Goal: Use online tool/utility

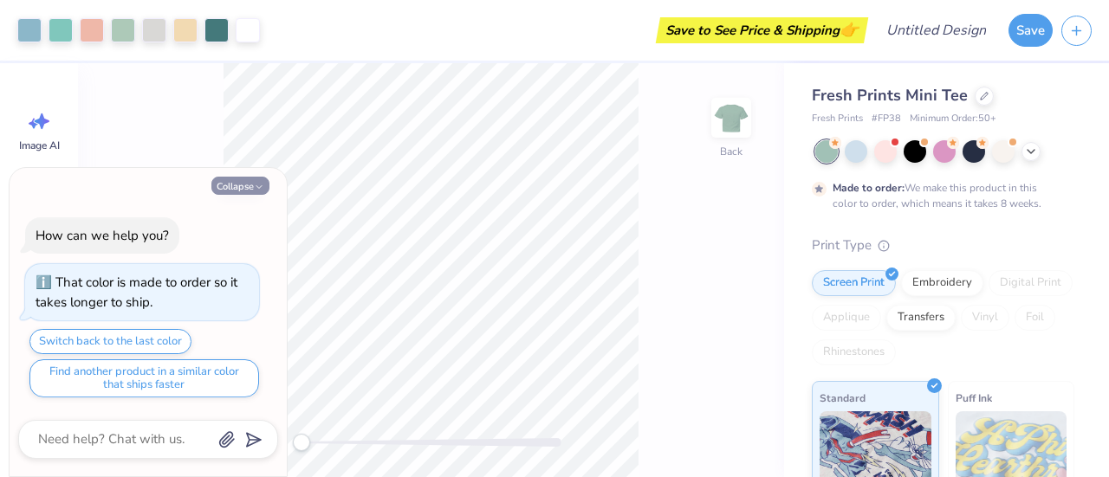
click at [256, 188] on polyline "button" at bounding box center [258, 186] width 5 height 3
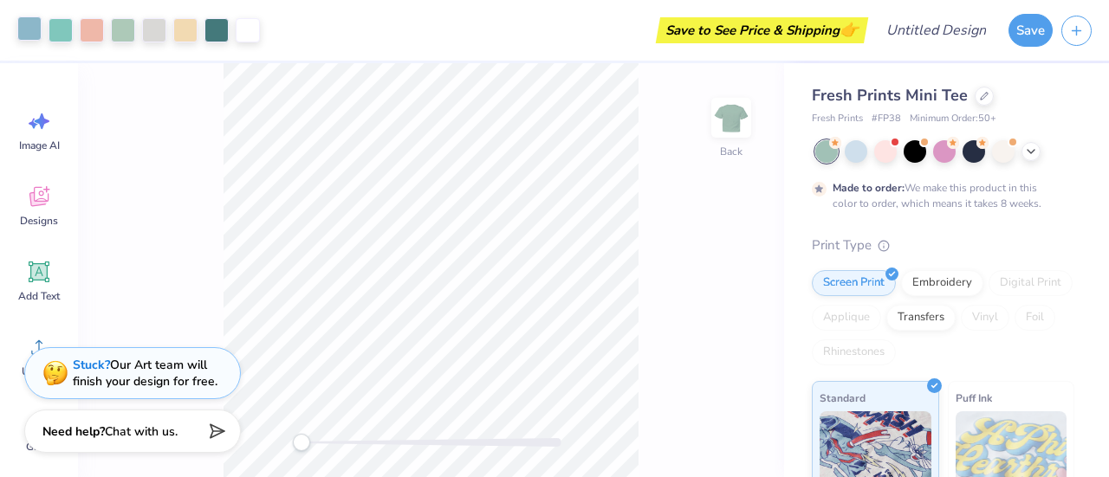
click at [26, 29] on div at bounding box center [29, 28] width 24 height 24
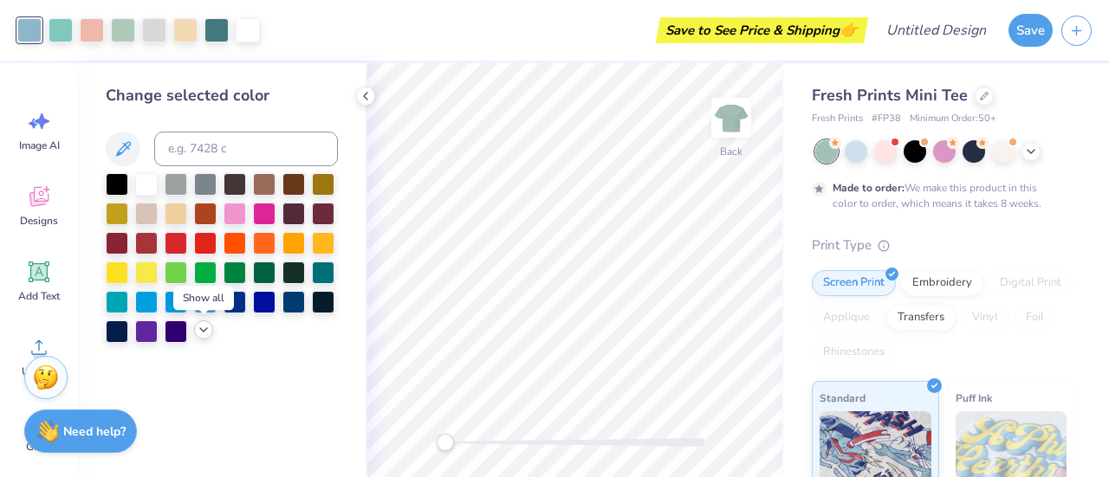
click at [206, 334] on icon at bounding box center [204, 330] width 14 height 14
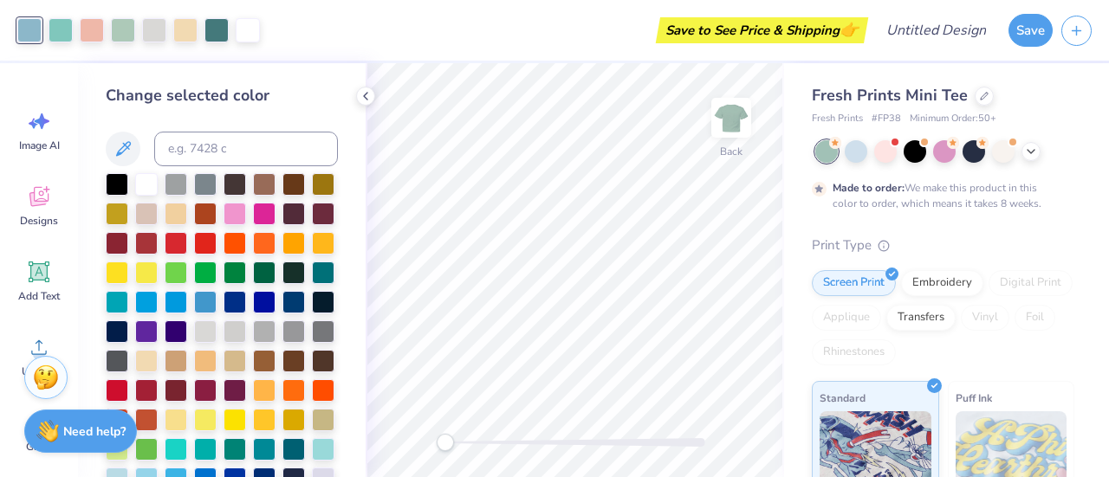
click at [367, 282] on div "Back" at bounding box center [575, 270] width 419 height 414
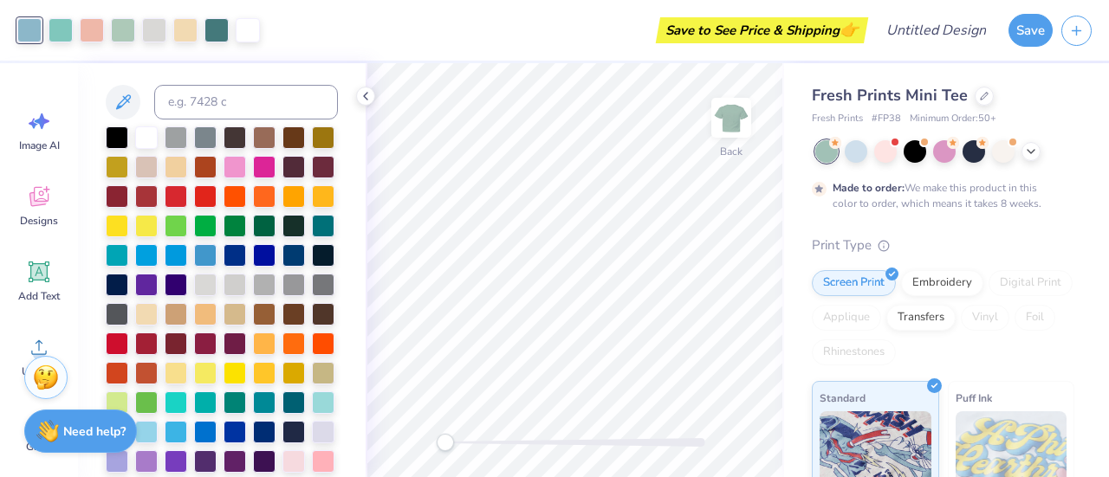
scroll to position [73, 0]
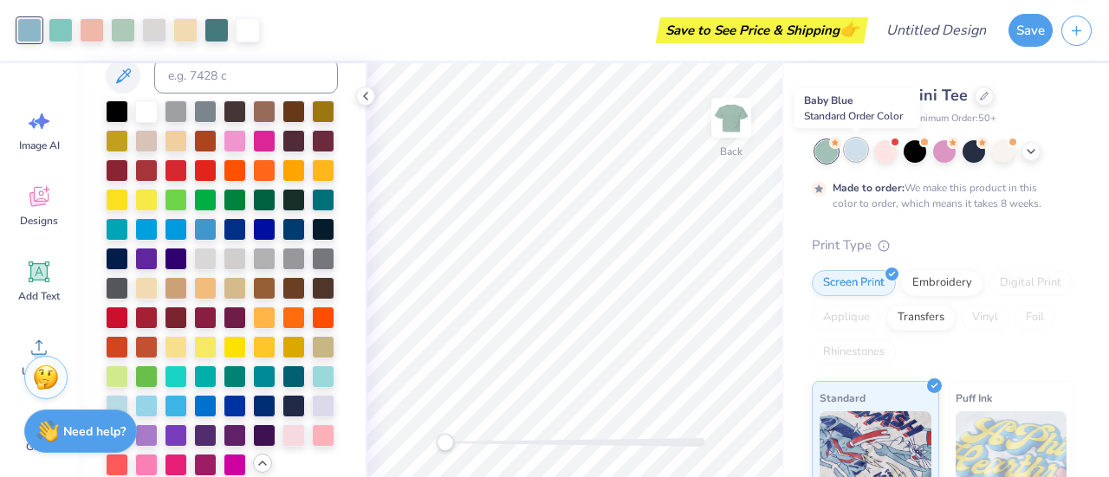
click at [856, 155] on div at bounding box center [856, 150] width 23 height 23
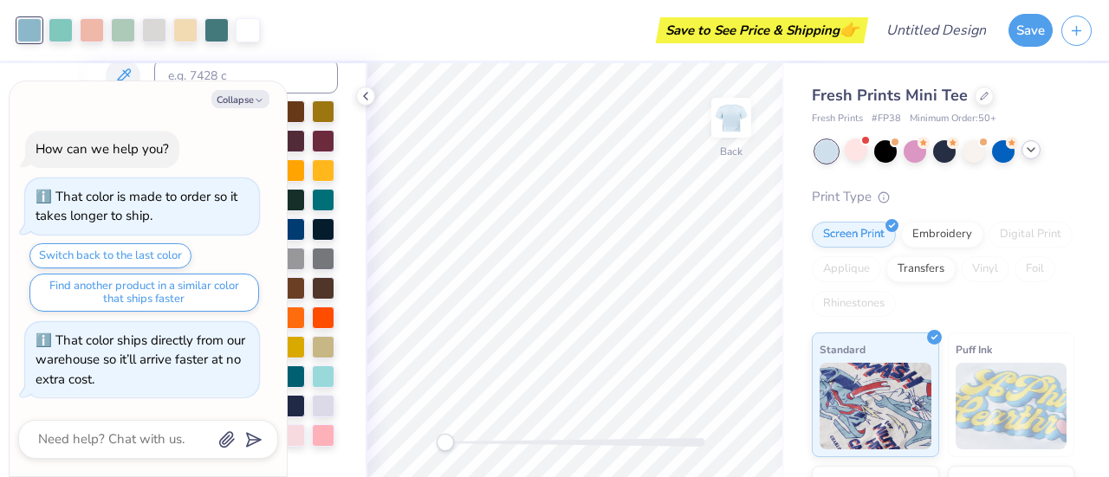
click at [1036, 153] on icon at bounding box center [1031, 150] width 14 height 14
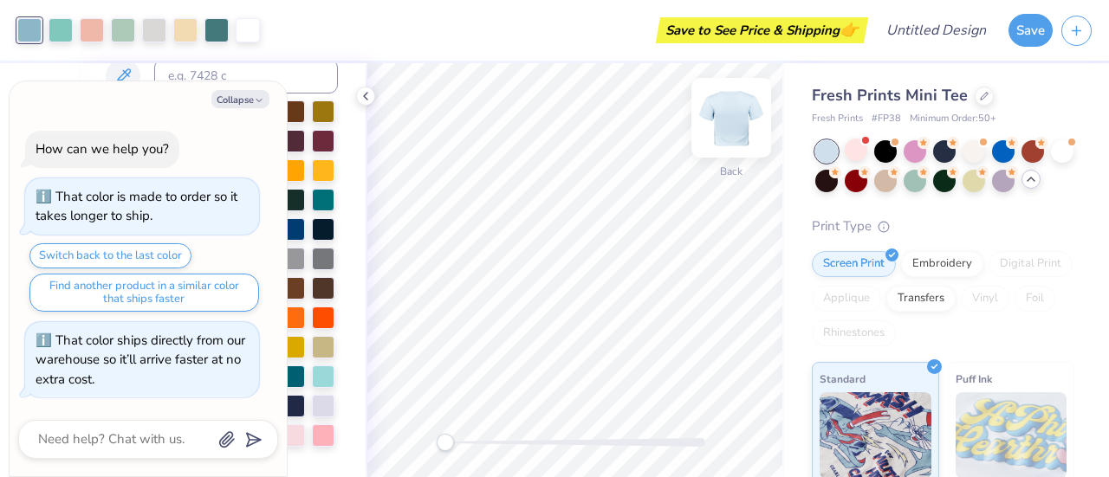
click at [737, 124] on img at bounding box center [731, 117] width 69 height 69
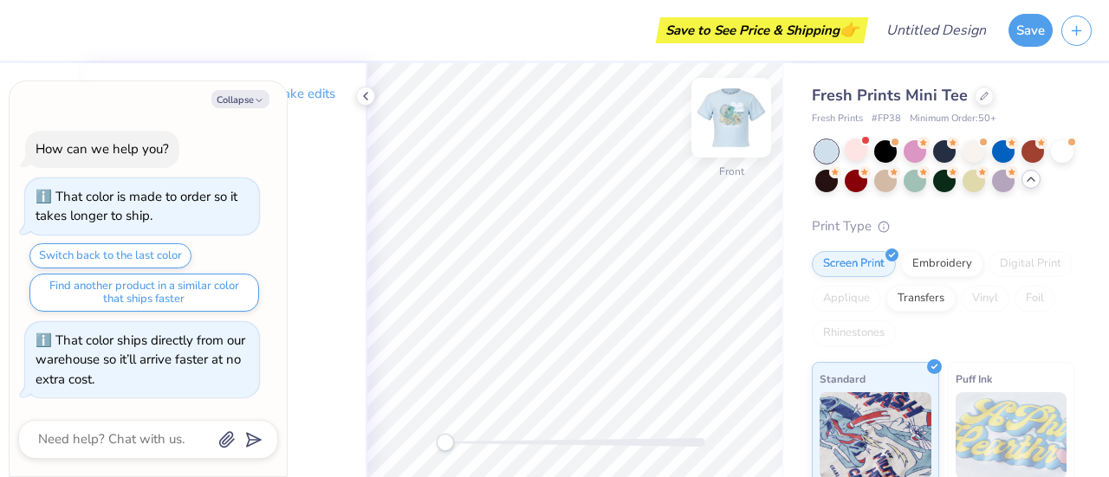
click at [743, 117] on img at bounding box center [731, 117] width 69 height 69
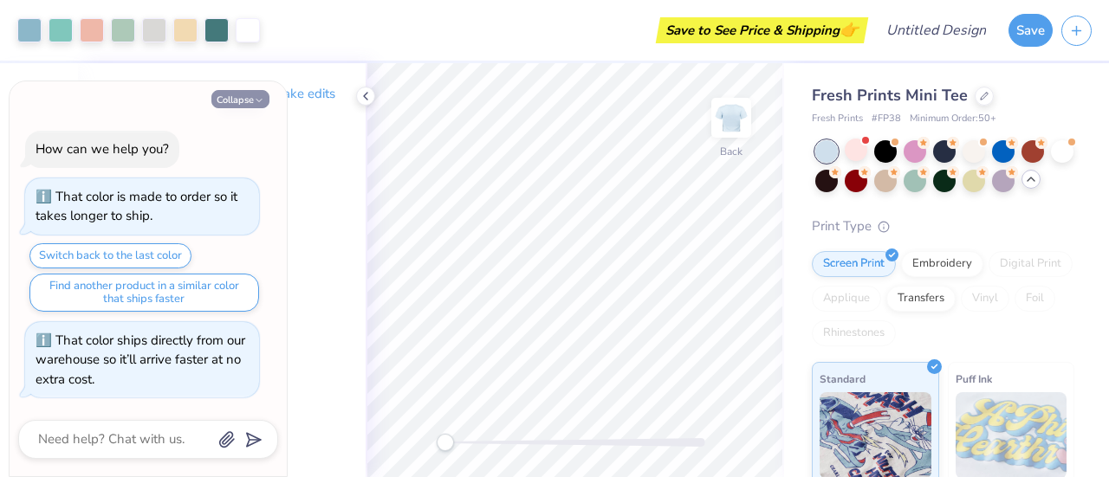
click at [243, 98] on button "Collapse" at bounding box center [240, 99] width 58 height 18
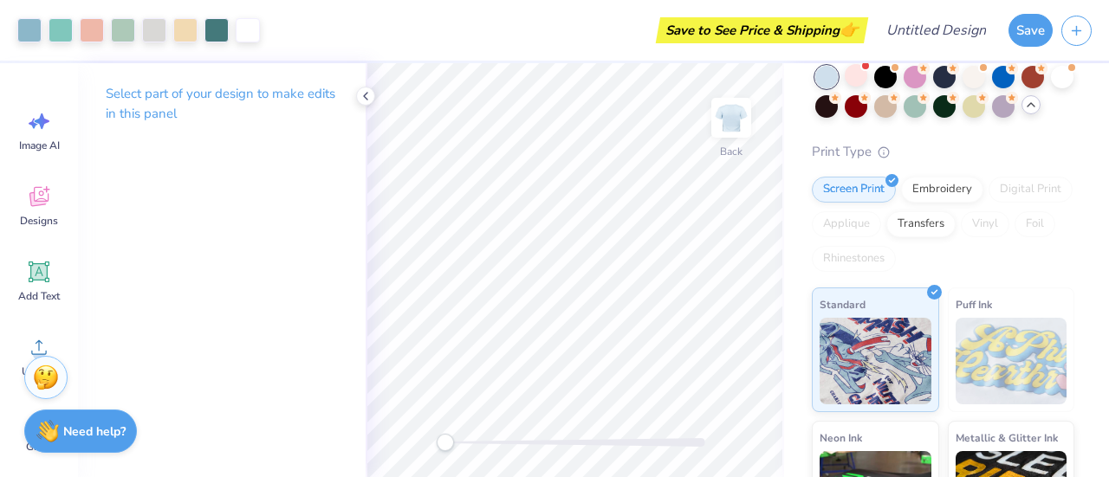
scroll to position [0, 0]
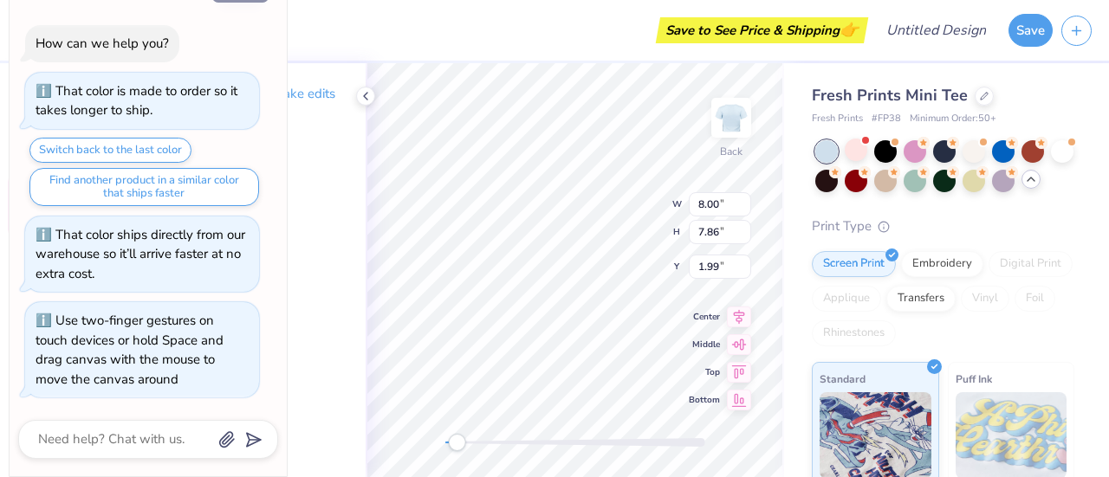
type textarea "x"
